Goal: Task Accomplishment & Management: Use online tool/utility

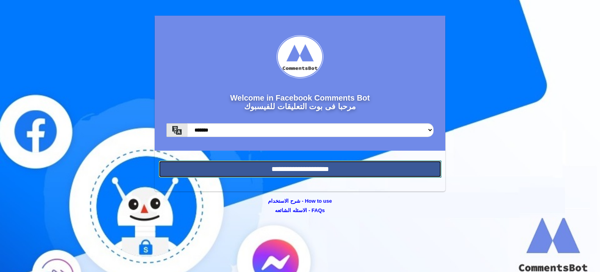
click at [302, 173] on input "**********" at bounding box center [300, 168] width 283 height 17
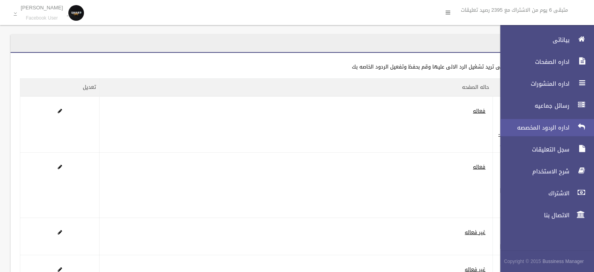
click at [536, 129] on span "اداره الردود المخصصه" at bounding box center [533, 127] width 78 height 8
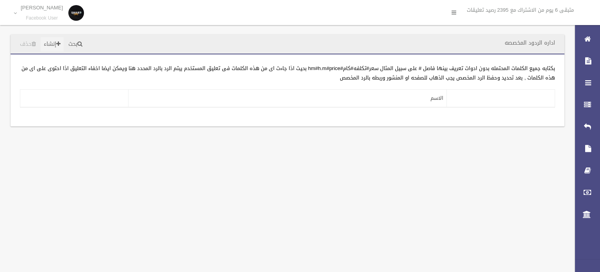
click at [50, 45] on link "إنشاء" at bounding box center [52, 44] width 23 height 14
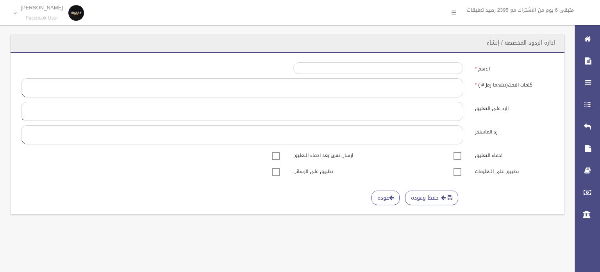
click at [459, 151] on span at bounding box center [458, 151] width 12 height 0
click at [431, 194] on button "حفظ وعوده" at bounding box center [431, 197] width 53 height 14
click at [410, 68] on input "الاسم" at bounding box center [378, 68] width 170 height 12
type input "**"
click at [427, 196] on button "حفظ وعوده" at bounding box center [431, 197] width 53 height 14
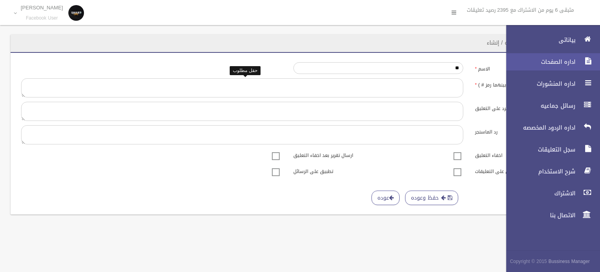
click at [556, 65] on span "اداره الصفحات" at bounding box center [539, 62] width 78 height 8
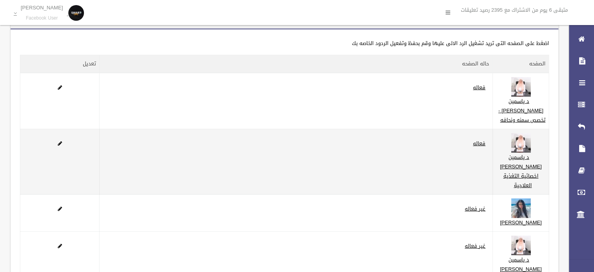
scroll to position [20, 0]
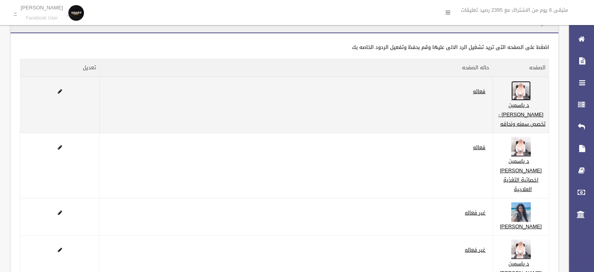
click at [531, 99] on img at bounding box center [521, 91] width 20 height 20
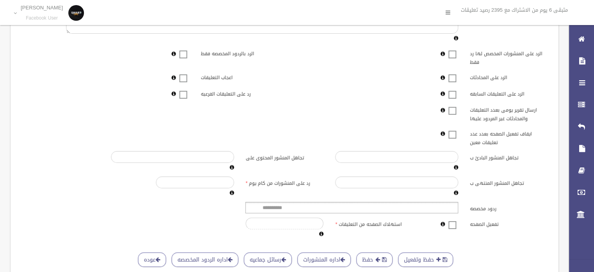
scroll to position [177, 0]
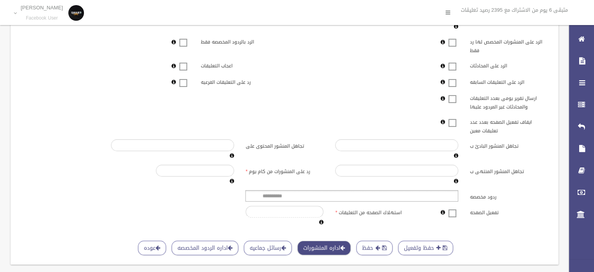
click at [338, 240] on link "اداره المنشورات" at bounding box center [324, 247] width 54 height 14
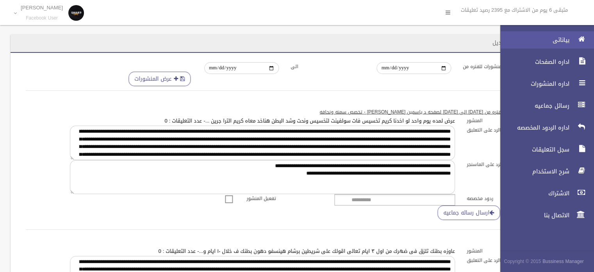
click at [548, 43] on span "بياناتى" at bounding box center [533, 40] width 78 height 8
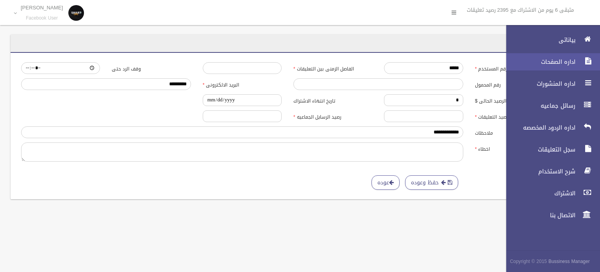
click at [554, 67] on link "اداره الصفحات" at bounding box center [550, 61] width 100 height 17
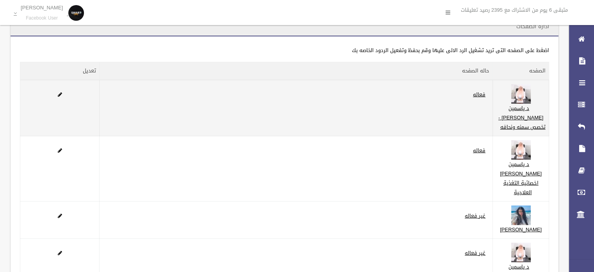
scroll to position [39, 0]
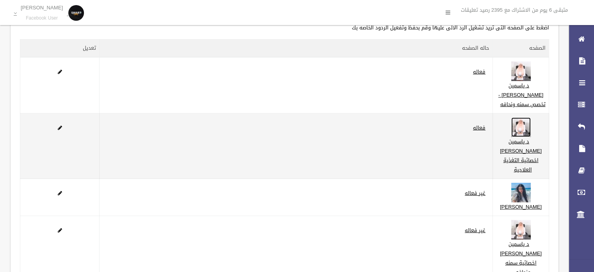
click at [524, 130] on img at bounding box center [521, 127] width 20 height 20
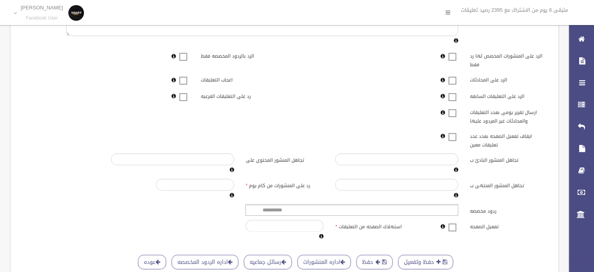
scroll to position [177, 0]
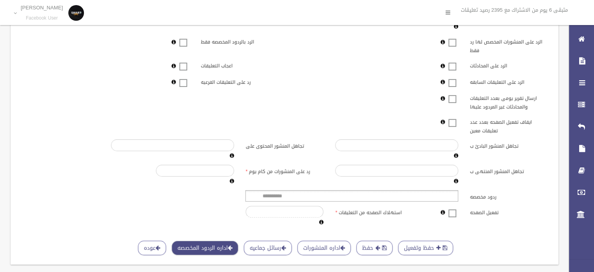
click at [238, 240] on link "اداره الردود المخصصه" at bounding box center [204, 247] width 67 height 14
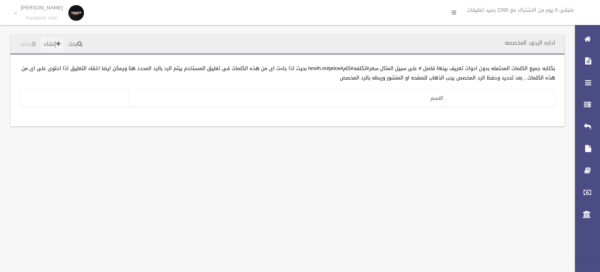
click at [49, 48] on link "إنشاء" at bounding box center [52, 44] width 23 height 14
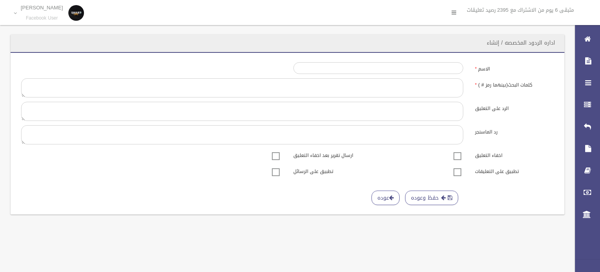
click at [458, 151] on span at bounding box center [458, 151] width 12 height 0
click at [456, 151] on span at bounding box center [458, 151] width 12 height 0
click at [426, 63] on input "الاسم" at bounding box center [378, 68] width 170 height 12
type input "**"
click at [459, 151] on span at bounding box center [458, 151] width 12 height 0
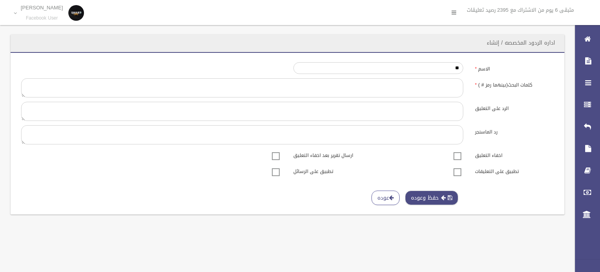
click at [430, 194] on button "حفظ وعوده" at bounding box center [431, 197] width 53 height 14
click at [457, 167] on span at bounding box center [458, 167] width 12 height 0
click at [458, 151] on span at bounding box center [458, 151] width 12 height 0
click at [432, 194] on button "حفظ وعوده" at bounding box center [431, 197] width 53 height 14
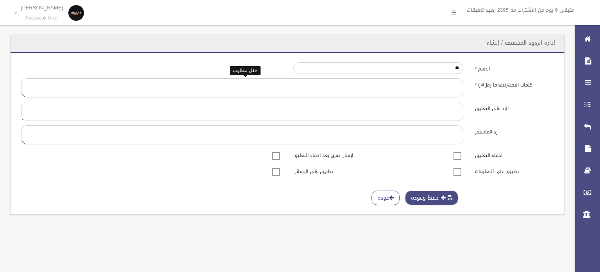
click at [432, 194] on button "حفظ وعوده" at bounding box center [431, 197] width 53 height 14
click at [273, 151] on span at bounding box center [276, 151] width 12 height 0
click at [421, 198] on button "حفظ وعوده" at bounding box center [431, 197] width 53 height 14
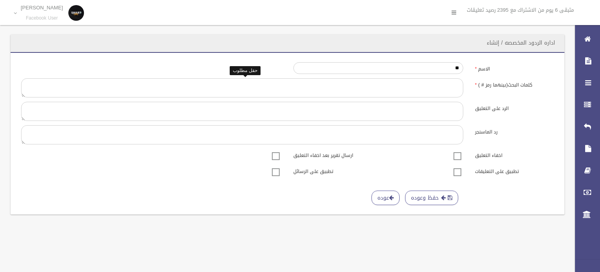
click at [277, 151] on span at bounding box center [276, 151] width 12 height 0
click at [275, 167] on span at bounding box center [276, 167] width 12 height 0
click at [430, 193] on button "حفظ وعوده" at bounding box center [431, 197] width 53 height 14
click at [275, 167] on span at bounding box center [276, 167] width 12 height 0
click at [442, 85] on textarea at bounding box center [242, 87] width 442 height 19
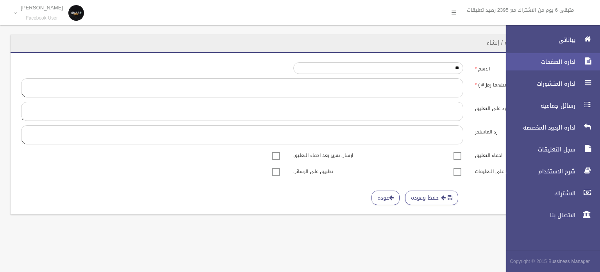
click at [557, 61] on span "اداره الصفحات" at bounding box center [539, 62] width 78 height 8
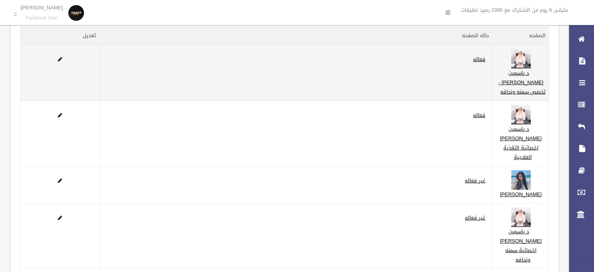
scroll to position [20, 0]
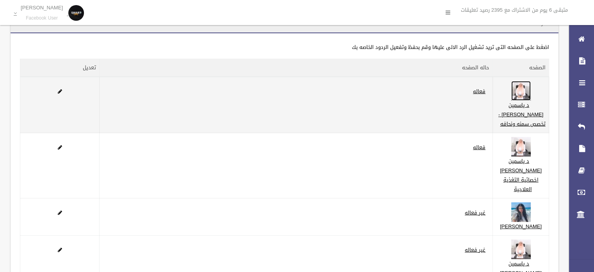
click at [527, 89] on img at bounding box center [521, 91] width 20 height 20
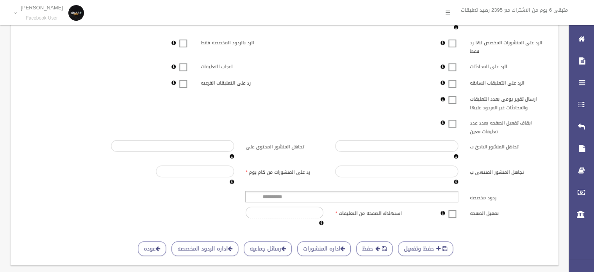
scroll to position [177, 0]
click at [292, 240] on link "رسائل جماعيه" at bounding box center [268, 247] width 48 height 14
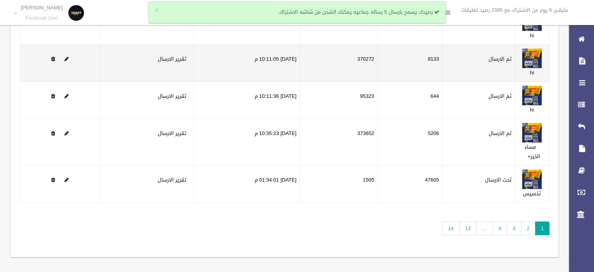
scroll to position [84, 0]
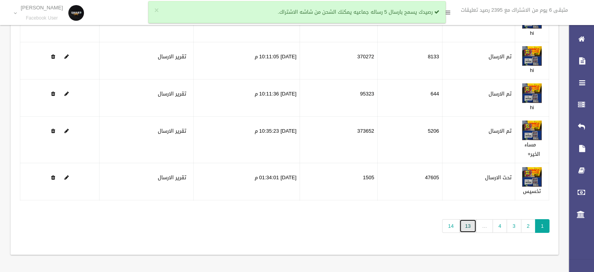
click at [464, 225] on link "13" at bounding box center [467, 226] width 17 height 14
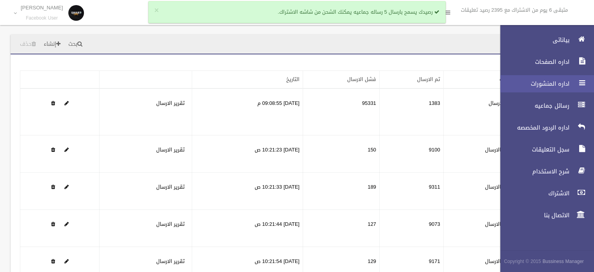
click at [551, 82] on span "اداره المنشورات" at bounding box center [533, 84] width 78 height 8
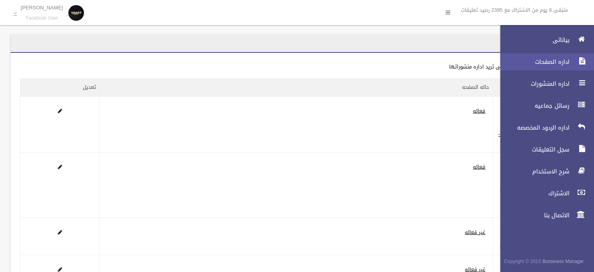
click at [560, 62] on span "اداره الصفحات" at bounding box center [533, 62] width 78 height 8
click at [546, 66] on link "اداره الصفحات" at bounding box center [544, 61] width 100 height 17
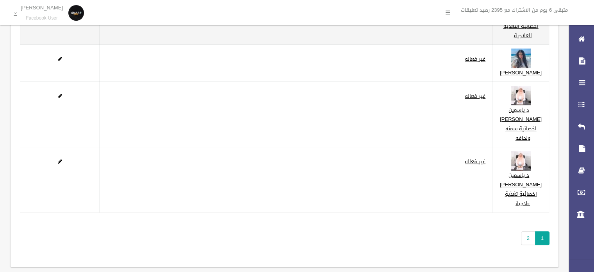
scroll to position [176, 0]
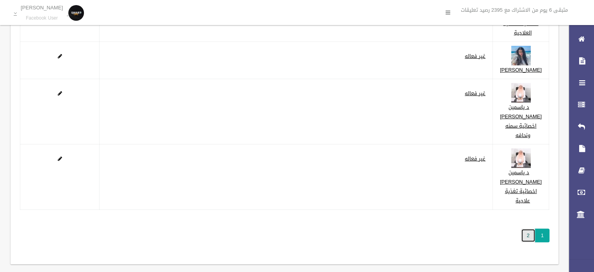
click at [530, 228] on link "2" at bounding box center [528, 235] width 14 height 14
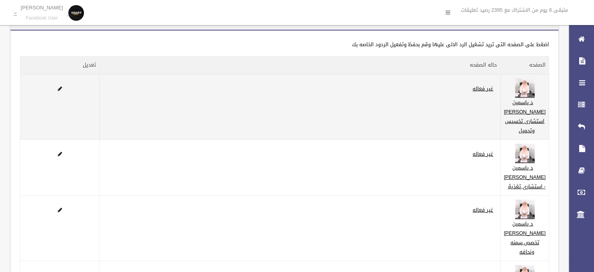
scroll to position [139, 0]
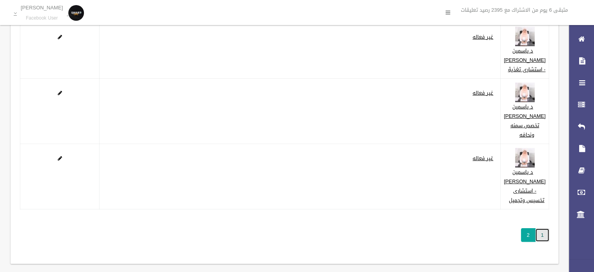
click at [543, 228] on link "1" at bounding box center [542, 235] width 14 height 14
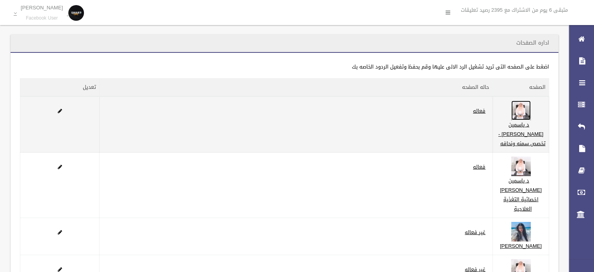
click at [528, 114] on img at bounding box center [521, 110] width 20 height 20
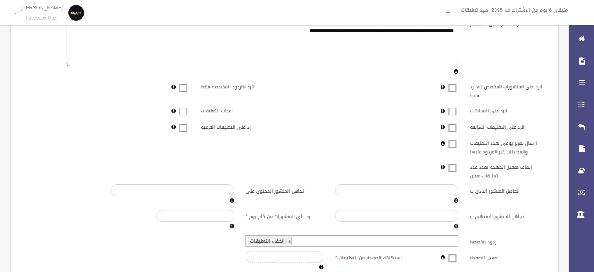
scroll to position [177, 0]
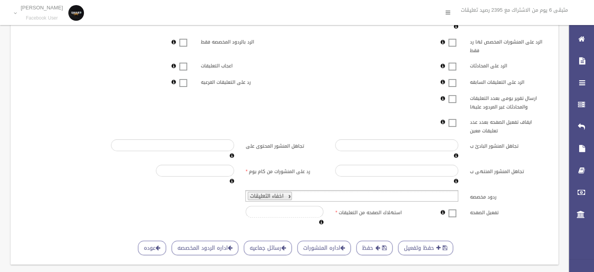
click at [286, 193] on link at bounding box center [288, 195] width 5 height 5
type input "**********"
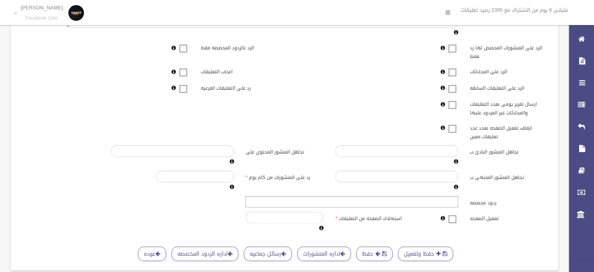
click at [298, 178] on div "**********" at bounding box center [284, 61] width 529 height 341
type input "**********"
click at [296, 196] on ul at bounding box center [351, 201] width 213 height 11
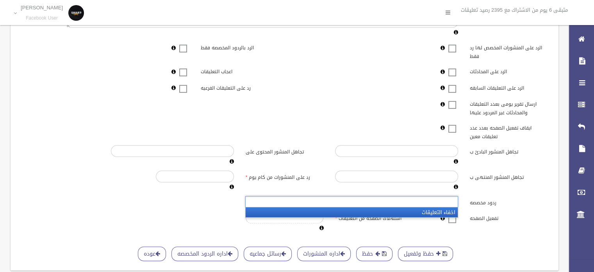
click at [322, 207] on li "اخفاء التعليقات" at bounding box center [352, 212] width 212 height 10
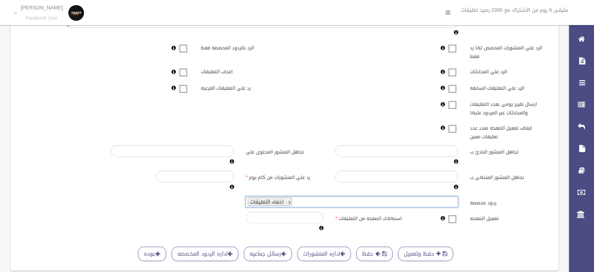
click at [344, 196] on ul "اخفاء التعليقات" at bounding box center [351, 201] width 213 height 11
click at [484, 217] on form "**********" at bounding box center [284, 68] width 529 height 355
click at [378, 178] on div "**********" at bounding box center [284, 61] width 529 height 341
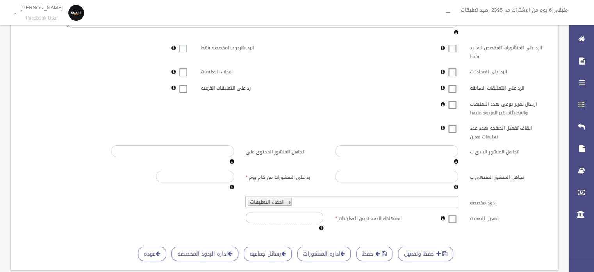
click at [375, 196] on ul "اخفاء التعليقات" at bounding box center [351, 201] width 213 height 11
click at [511, 196] on label "ردود مخصصه" at bounding box center [509, 201] width 90 height 11
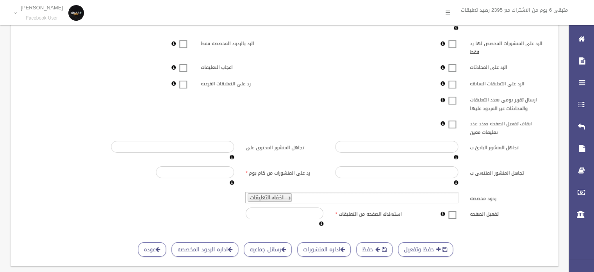
scroll to position [177, 0]
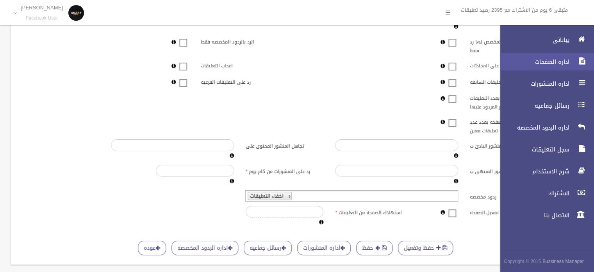
click at [545, 65] on span "اداره الصفحات" at bounding box center [533, 62] width 78 height 8
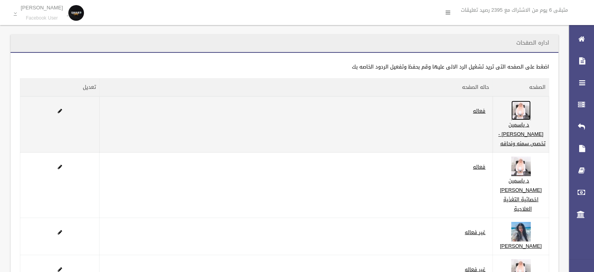
click at [531, 114] on img at bounding box center [521, 110] width 20 height 20
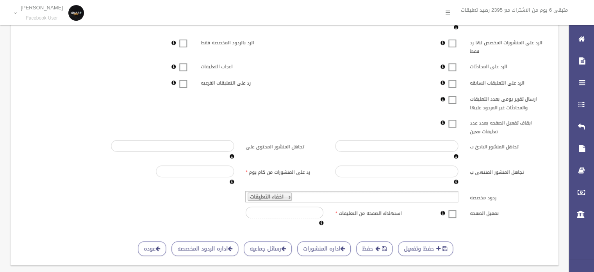
scroll to position [177, 0]
click at [238, 240] on link "اداره الردود المخصصه" at bounding box center [204, 247] width 67 height 14
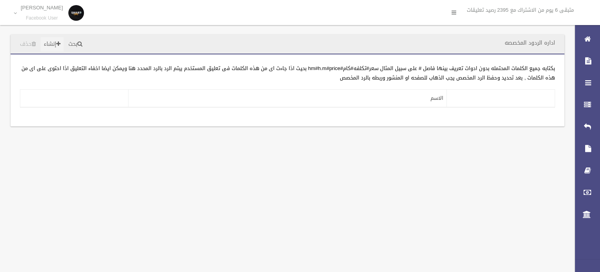
click at [56, 46] on span at bounding box center [58, 43] width 4 height 5
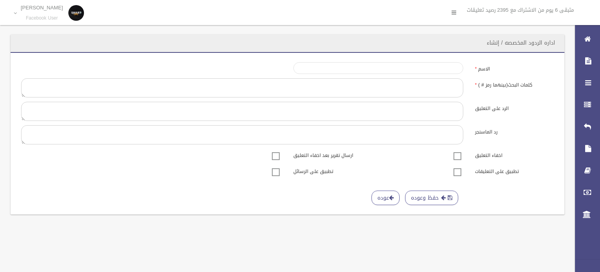
click at [431, 67] on input "الاسم" at bounding box center [378, 68] width 170 height 12
type input "**"
click at [400, 88] on textarea at bounding box center [242, 87] width 442 height 19
type textarea "*"
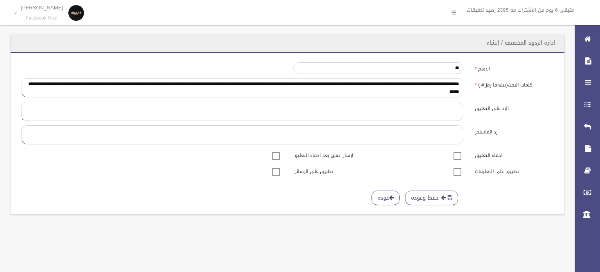
drag, startPoint x: 384, startPoint y: 90, endPoint x: 468, endPoint y: 82, distance: 84.7
click at [468, 82] on div "**********" at bounding box center [242, 87] width 454 height 19
type textarea "**********"
click at [427, 111] on textarea "كلمات البحث(بينهما رمز # )" at bounding box center [242, 111] width 442 height 19
click at [459, 151] on span at bounding box center [458, 151] width 12 height 0
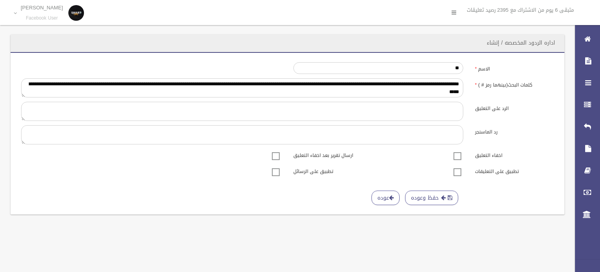
click at [456, 167] on span at bounding box center [458, 167] width 12 height 0
click at [429, 194] on button "حفظ وعوده" at bounding box center [431, 197] width 53 height 14
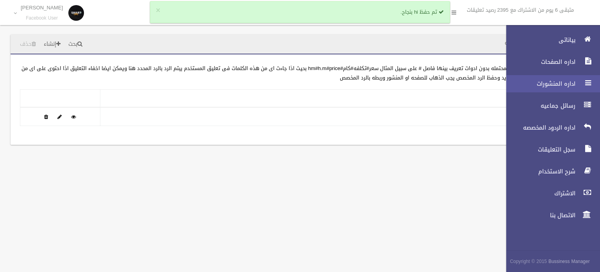
click at [562, 84] on span "اداره المنشورات" at bounding box center [539, 84] width 78 height 8
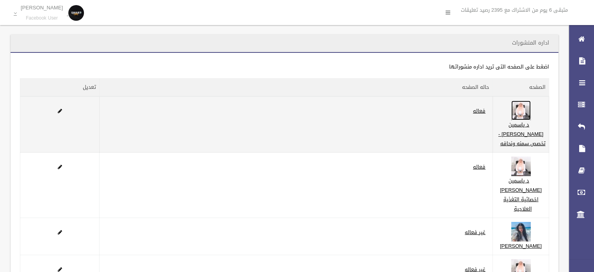
click at [531, 112] on img at bounding box center [521, 110] width 20 height 20
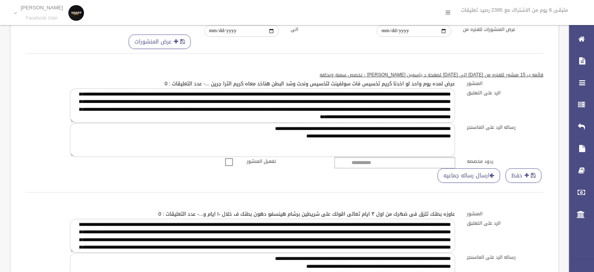
scroll to position [39, 0]
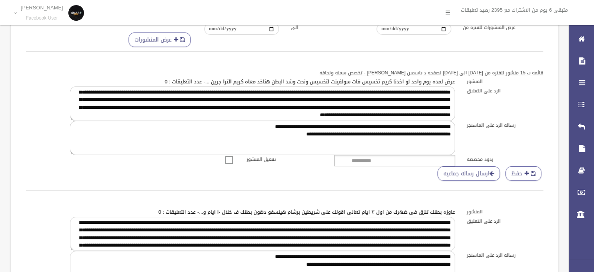
click at [424, 161] on ul "**********" at bounding box center [394, 160] width 121 height 11
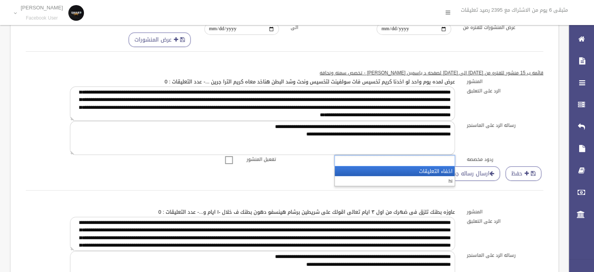
click at [423, 171] on li "اخفاء التعليقات" at bounding box center [395, 171] width 120 height 10
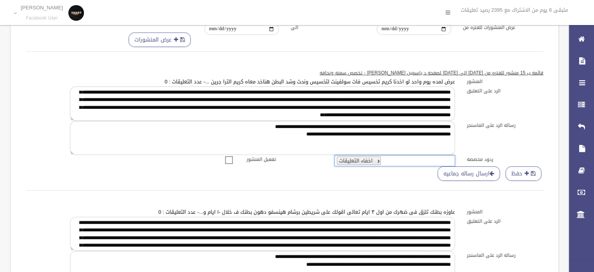
click at [375, 161] on link at bounding box center [377, 160] width 5 height 5
click at [409, 161] on ul at bounding box center [394, 160] width 121 height 11
click at [431, 192] on div "حفظ ارسال رساله جماعيه" at bounding box center [284, 183] width 529 height 34
type input "**********"
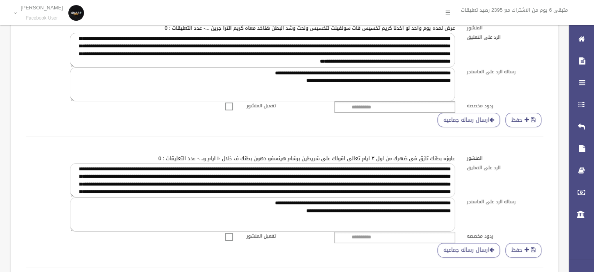
scroll to position [156, 0]
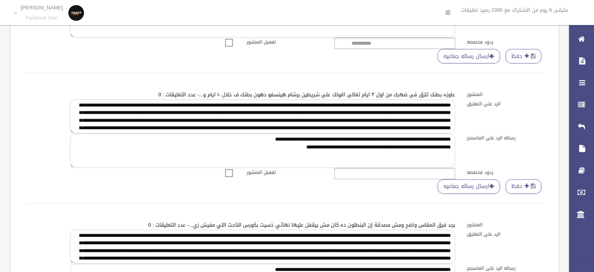
click at [425, 172] on ul at bounding box center [394, 173] width 121 height 11
type input "**********"
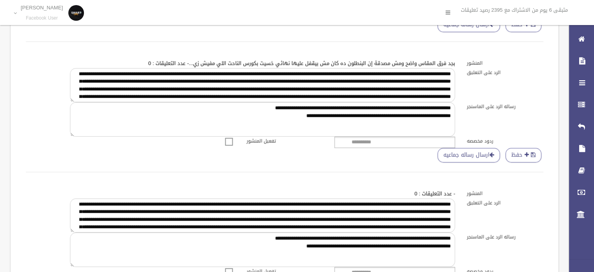
scroll to position [313, 0]
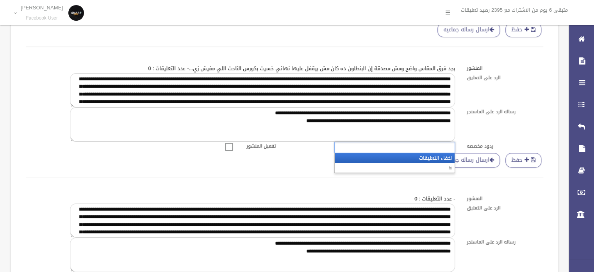
click at [408, 148] on ul at bounding box center [394, 146] width 121 height 11
click at [426, 158] on li "اخفاء التعليقات" at bounding box center [395, 158] width 120 height 10
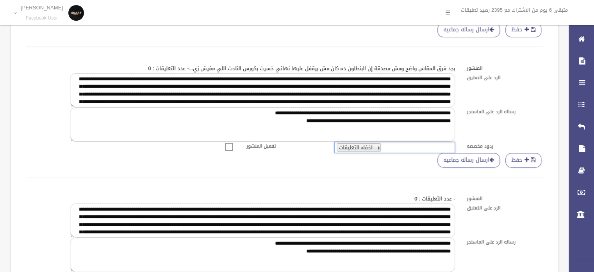
click at [375, 147] on link at bounding box center [377, 147] width 5 height 5
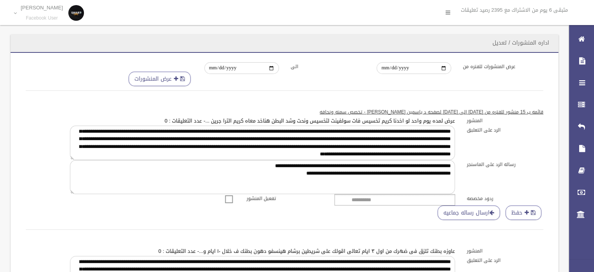
scroll to position [0, 0]
type input "**********"
